Goal: Task Accomplishment & Management: Manage account settings

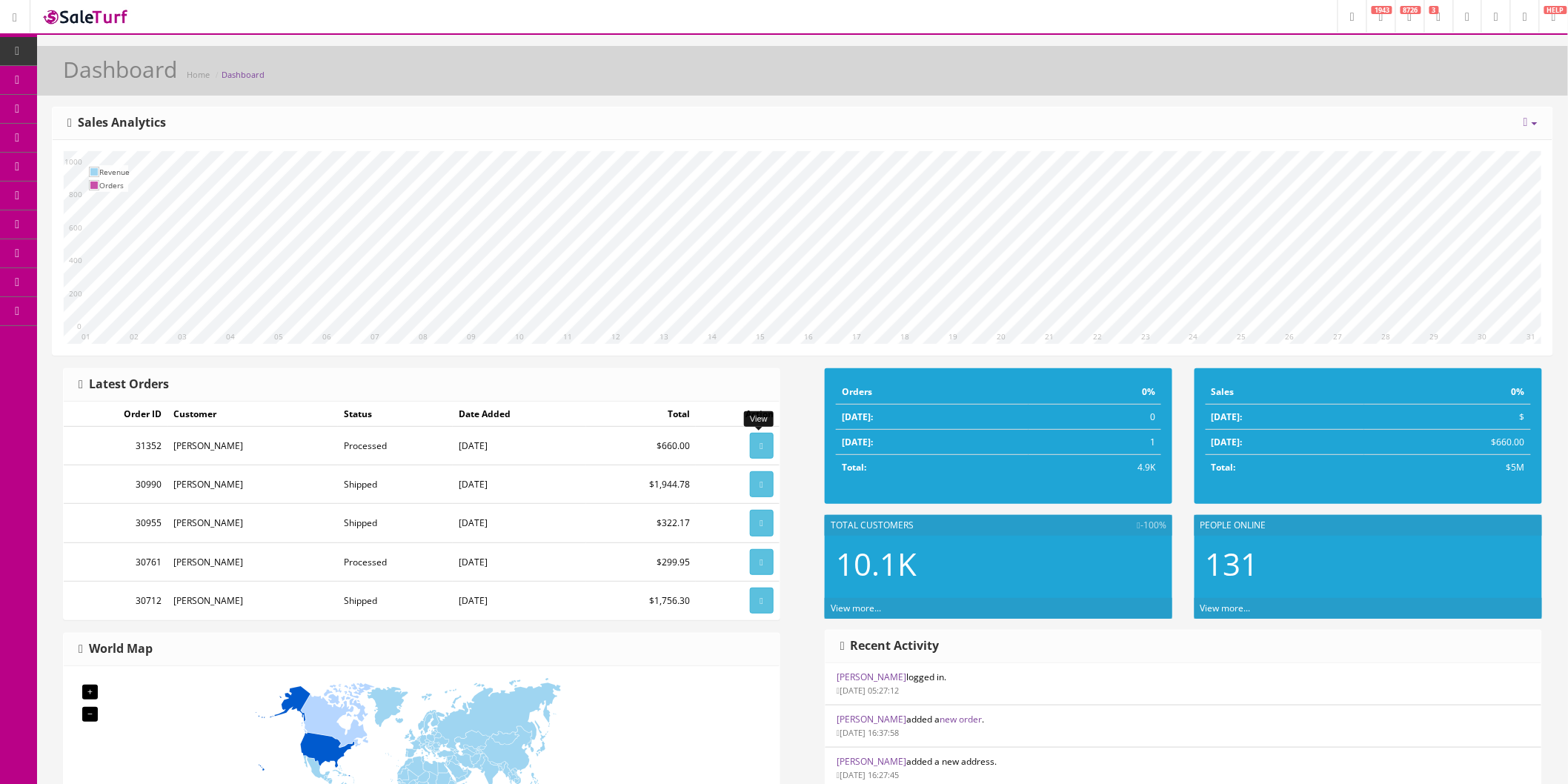
click at [760, 445] on icon at bounding box center [762, 446] width 3 height 9
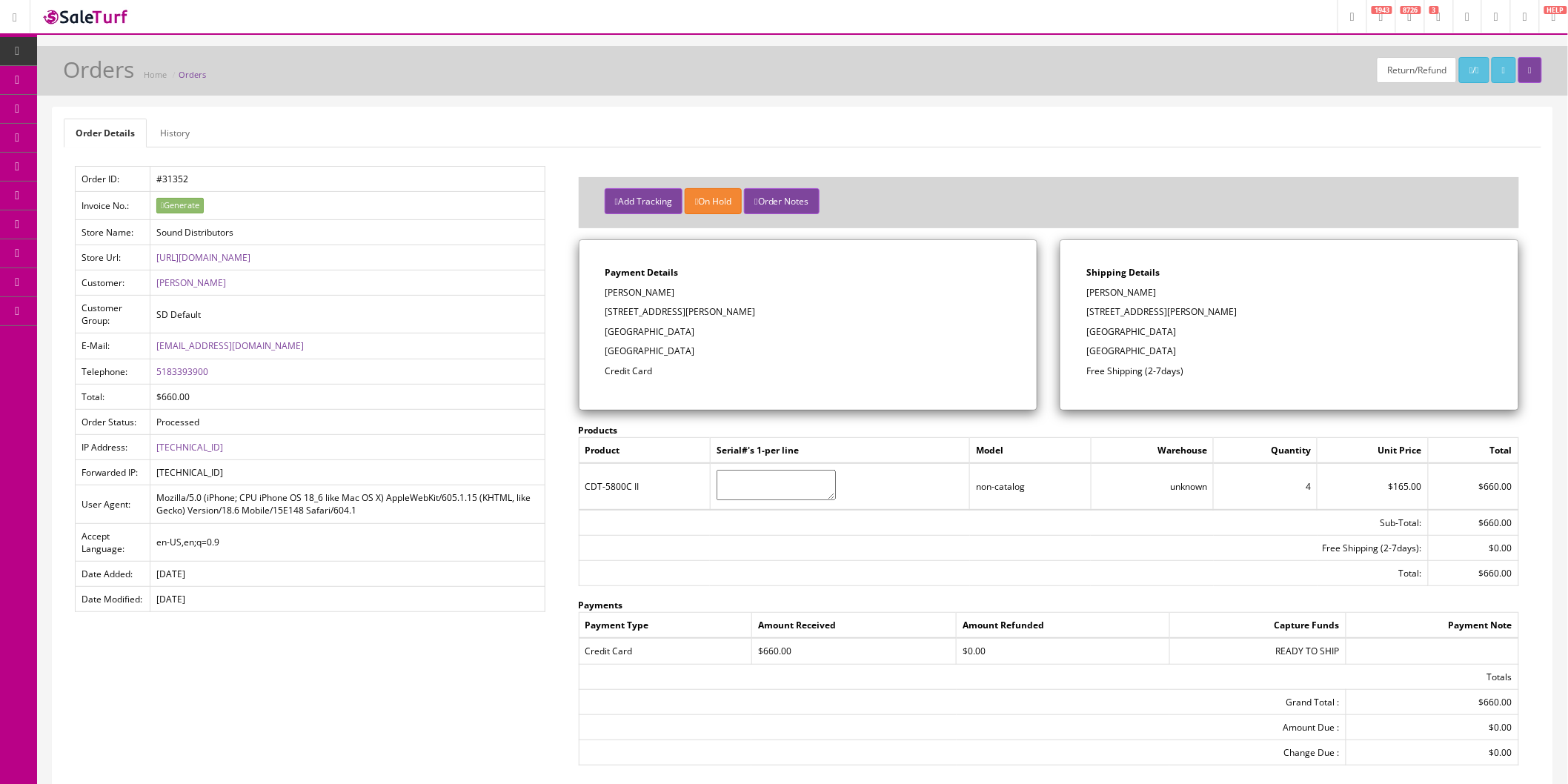
drag, startPoint x: 1162, startPoint y: 294, endPoint x: 1090, endPoint y: 296, distance: 72.0
click at [1090, 296] on p "[PERSON_NAME]" at bounding box center [1289, 293] width 406 height 13
copy p "[PERSON_NAME]"
click at [1156, 312] on p "[STREET_ADDRESS][PERSON_NAME]" at bounding box center [1289, 312] width 406 height 13
drag, startPoint x: 1136, startPoint y: 312, endPoint x: 1089, endPoint y: 313, distance: 47.0
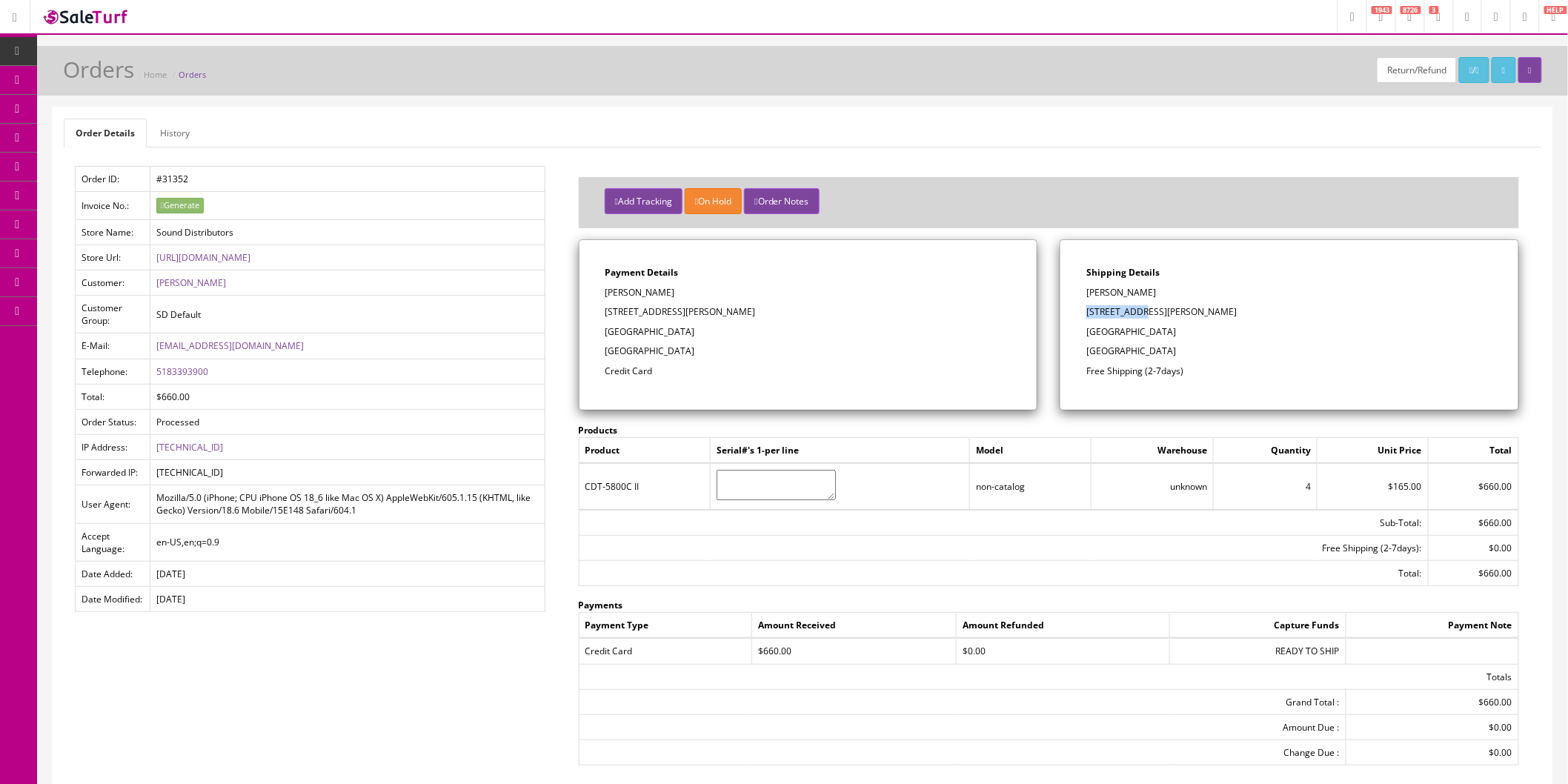
click at [1089, 313] on p "[STREET_ADDRESS][PERSON_NAME]" at bounding box center [1289, 312] width 406 height 13
copy p "[STREET_ADDRESS][PERSON_NAME]"
drag, startPoint x: 1202, startPoint y: 328, endPoint x: 1176, endPoint y: 332, distance: 26.3
click at [1176, 332] on p "[GEOGRAPHIC_DATA]" at bounding box center [1289, 332] width 406 height 13
copy p "12866"
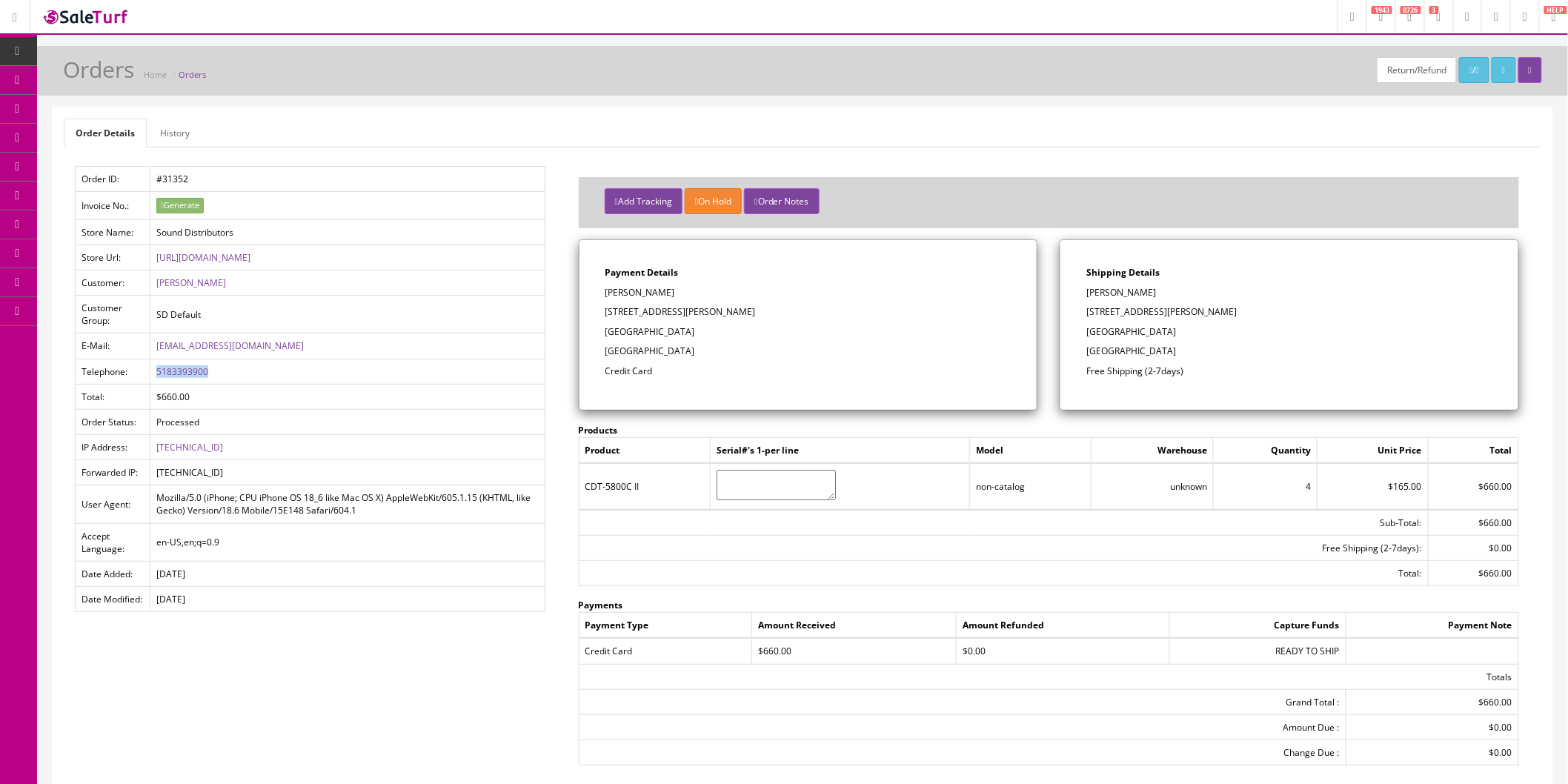
drag, startPoint x: 223, startPoint y: 368, endPoint x: 156, endPoint y: 373, distance: 67.2
click at [156, 373] on td "5183393900" at bounding box center [348, 371] width 395 height 25
copy link "5183393900"
drag, startPoint x: 304, startPoint y: 347, endPoint x: 156, endPoint y: 346, distance: 148.0
click at [156, 346] on td "[EMAIL_ADDRESS][DOMAIN_NAME]" at bounding box center [348, 346] width 395 height 25
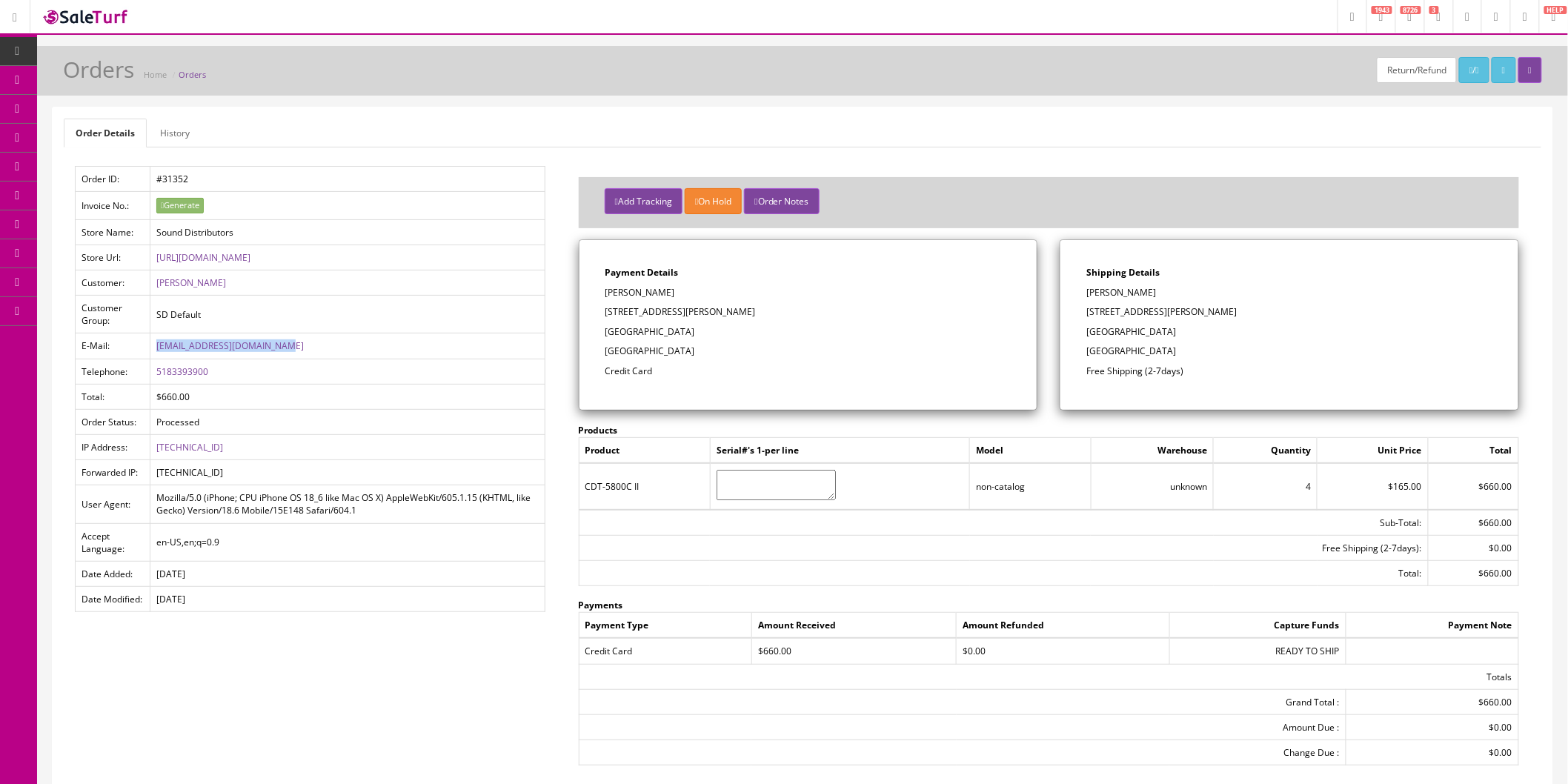
copy link "[EMAIL_ADDRESS][DOMAIN_NAME]"
click at [665, 204] on button "Add Tracking" at bounding box center [644, 200] width 78 height 26
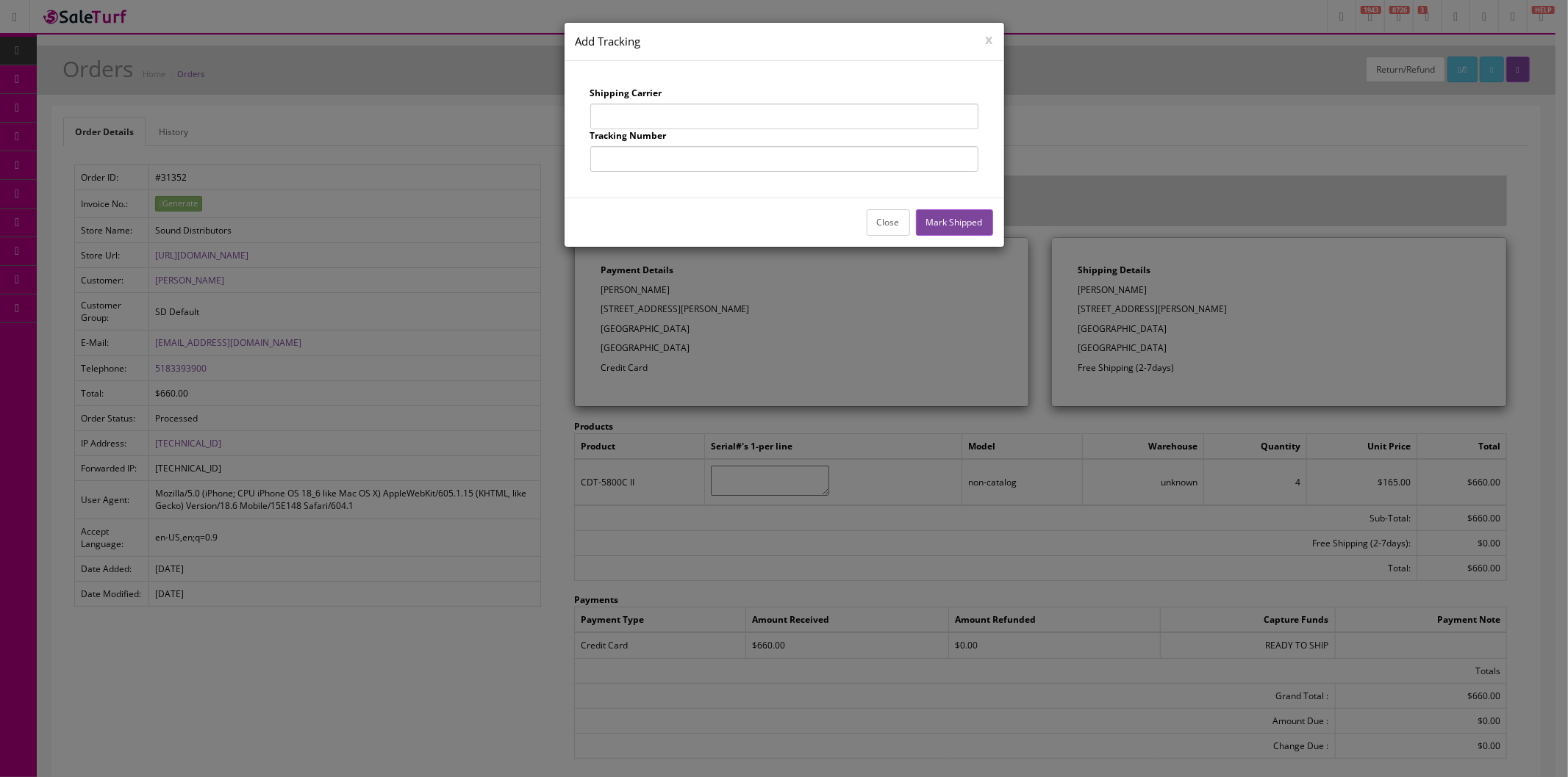
click at [685, 115] on input "text" at bounding box center [784, 116] width 388 height 25
type input "UPS"
click at [691, 158] on input "text" at bounding box center [784, 158] width 388 height 25
type input "1Z73W9244243869106"
click at [959, 217] on button "Mark Shipped" at bounding box center [955, 222] width 77 height 25
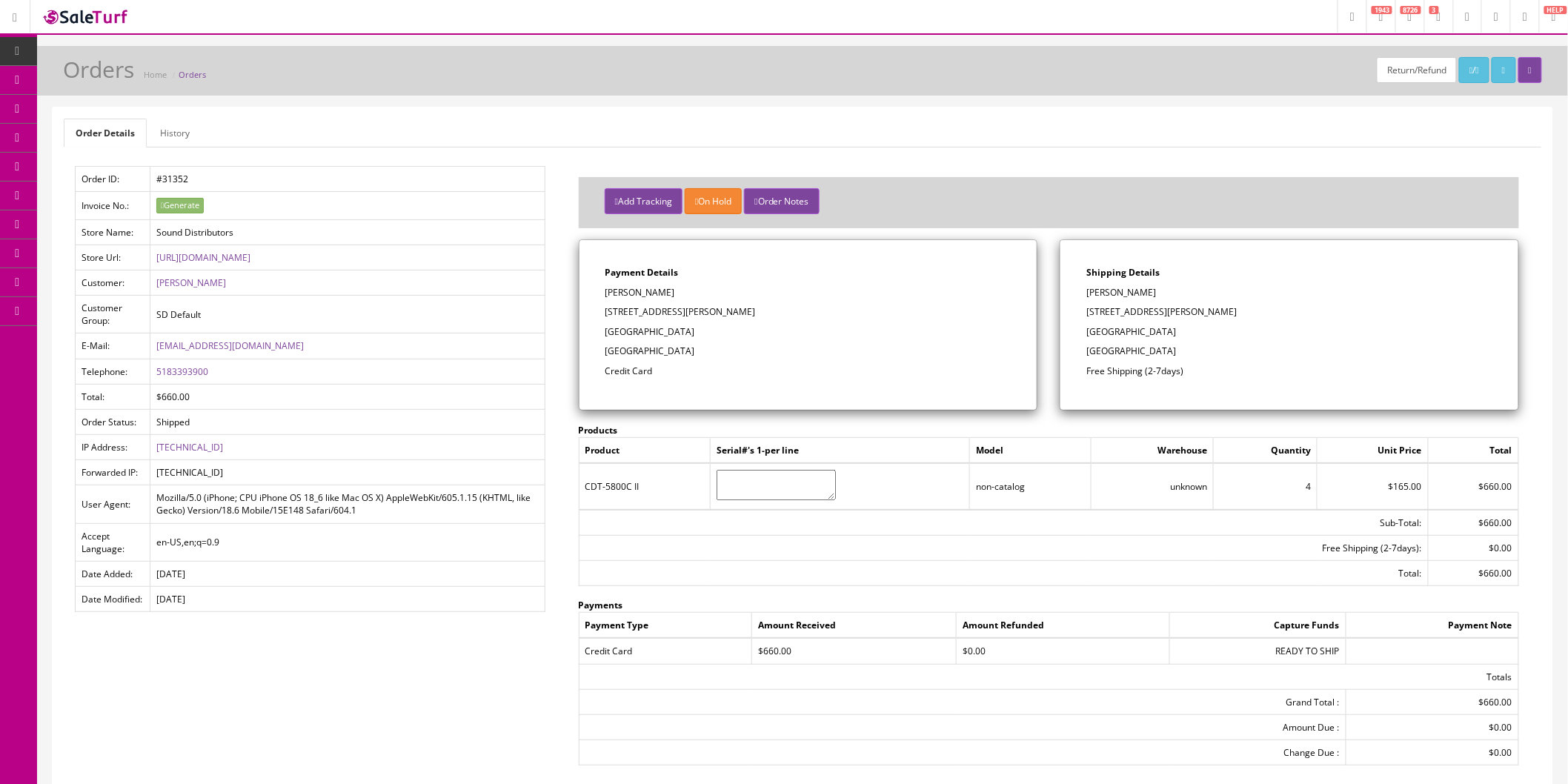
click at [87, 6] on link at bounding box center [86, 17] width 111 height 33
